Goal: Task Accomplishment & Management: Manage account settings

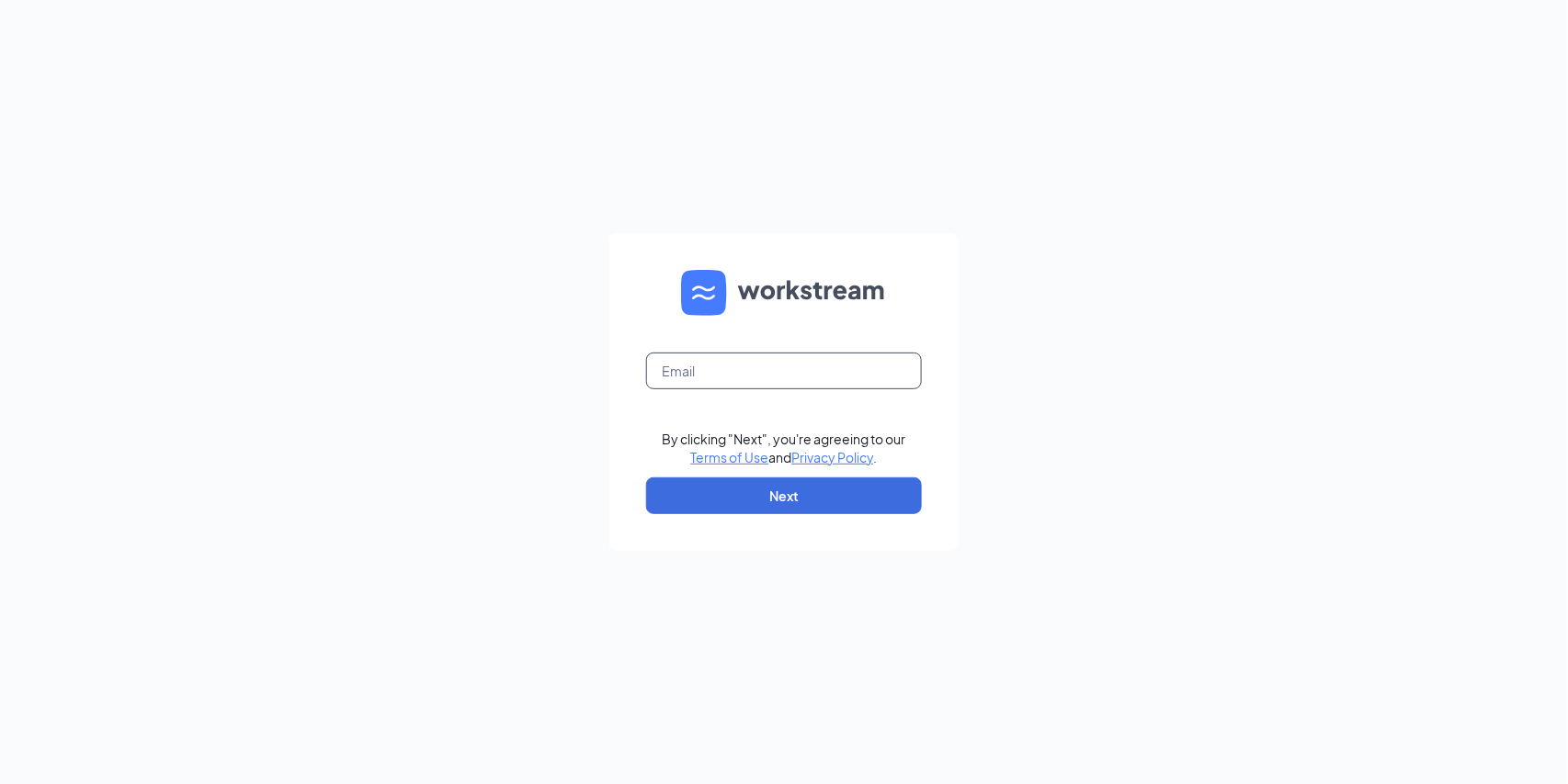
drag, startPoint x: 693, startPoint y: 353, endPoint x: 703, endPoint y: 358, distance: 11.2
click at [703, 358] on input "text" at bounding box center [784, 371] width 276 height 36
type input "[EMAIL_ADDRESS][DOMAIN_NAME]"
click at [747, 492] on button "Next" at bounding box center [784, 496] width 276 height 36
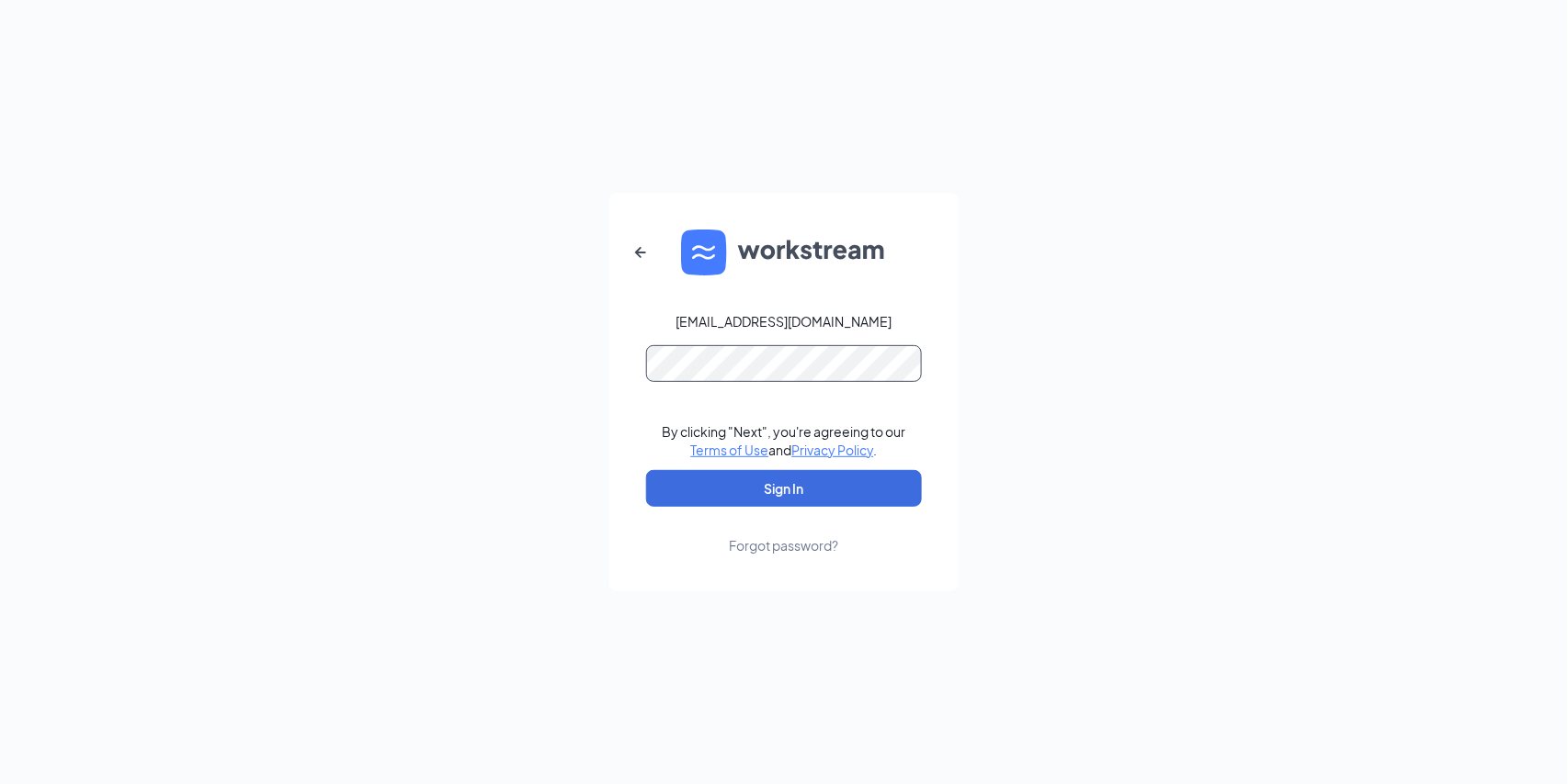
click at [689, 383] on form "[EMAIL_ADDRESS][DOMAIN_NAME] By clicking "Next", you're agreeing to our Terms o…" at bounding box center [784, 392] width 349 height 398
click at [731, 464] on form "[EMAIL_ADDRESS][DOMAIN_NAME] By clicking "Next", you're agreeing to our Terms o…" at bounding box center [784, 392] width 349 height 398
click at [728, 479] on button "Sign In" at bounding box center [784, 488] width 276 height 36
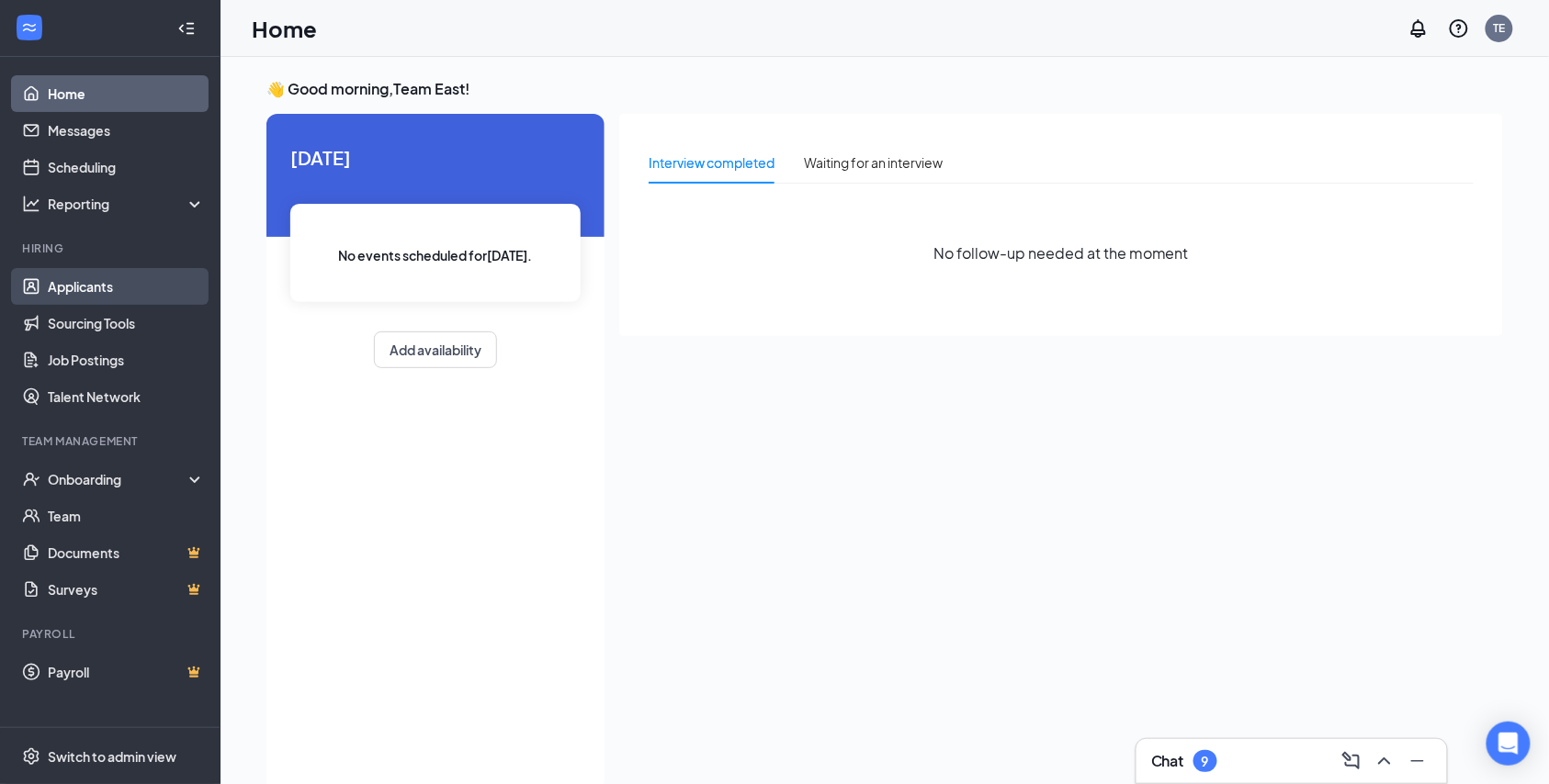
click at [83, 298] on link "Applicants" at bounding box center [127, 286] width 157 height 36
